Goal: Navigation & Orientation: Go to known website

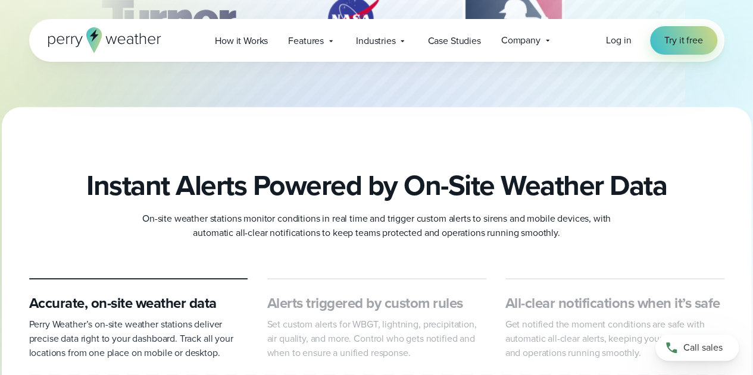
scroll to position [372, 0]
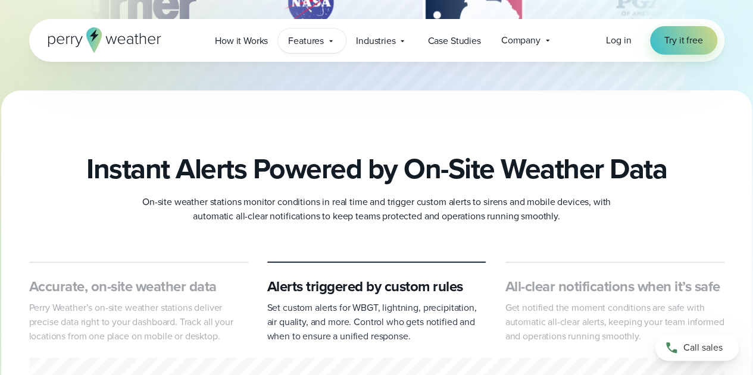
click at [303, 39] on span "Features" at bounding box center [306, 41] width 36 height 14
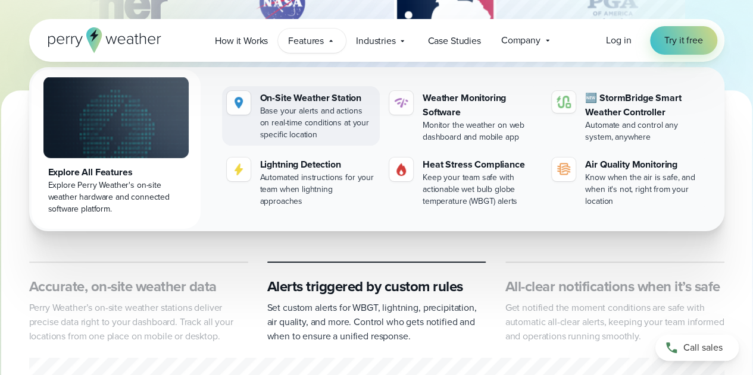
click at [284, 109] on div "Base your alerts and actions on real-time conditions at your specific location" at bounding box center [317, 123] width 115 height 36
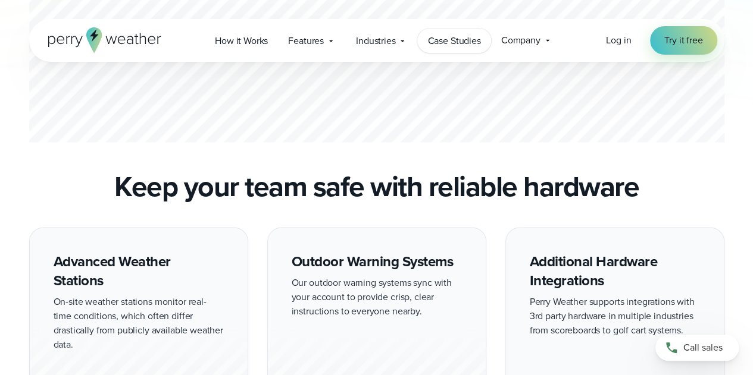
scroll to position [920, 0]
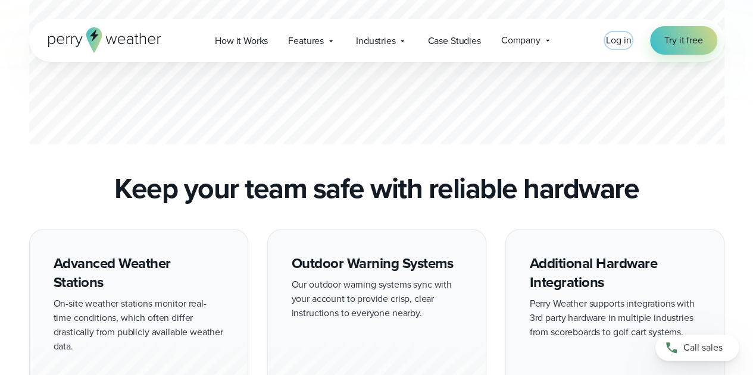
click at [629, 45] on span "Log in" at bounding box center [618, 40] width 25 height 14
